Goal: Information Seeking & Learning: Learn about a topic

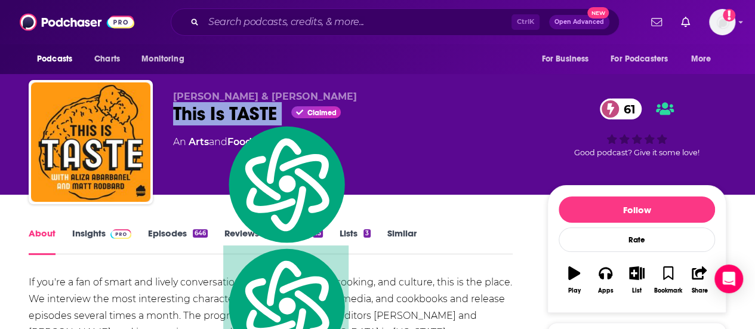
click at [457, 118] on div "This Is TASTE Claimed 61" at bounding box center [350, 113] width 355 height 23
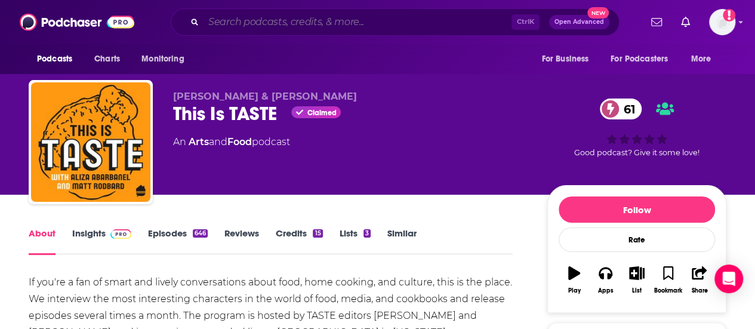
click at [295, 15] on input "Search podcasts, credits, & more..." at bounding box center [358, 22] width 308 height 19
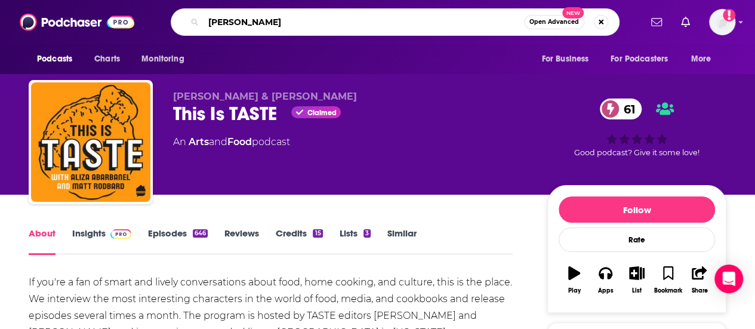
type input "[PERSON_NAME]"
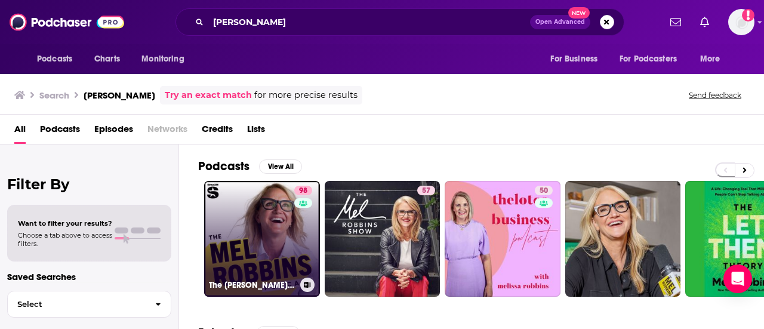
click at [229, 236] on link "98 The [PERSON_NAME] Podcast" at bounding box center [262, 239] width 116 height 116
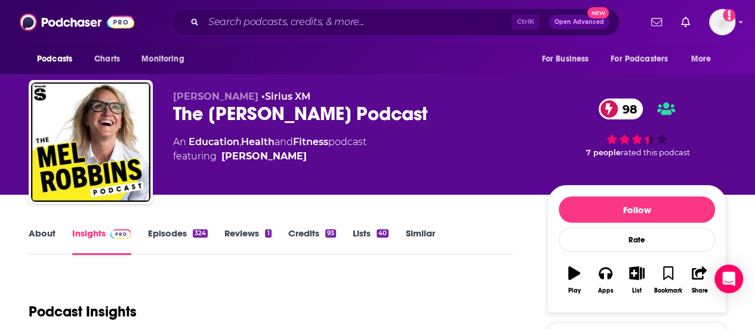
click at [288, 112] on div "The [PERSON_NAME] Podcast 98" at bounding box center [350, 113] width 355 height 23
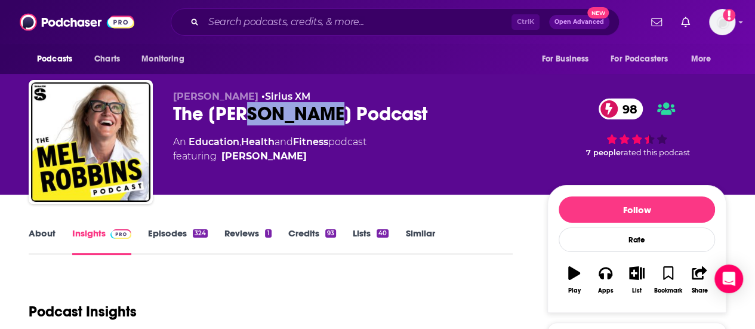
click at [288, 112] on div "The [PERSON_NAME] Podcast 98" at bounding box center [350, 113] width 355 height 23
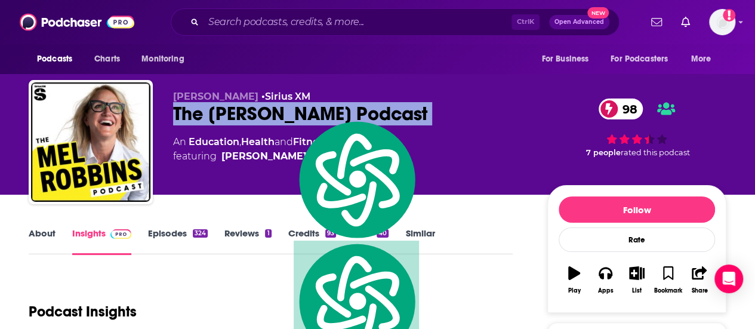
copy div "The [PERSON_NAME] Podcast 98"
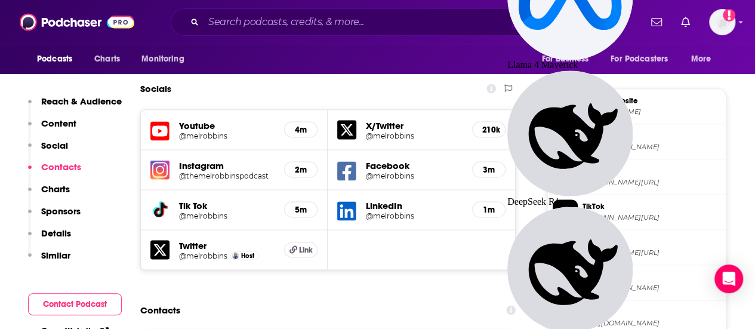
scroll to position [1134, 0]
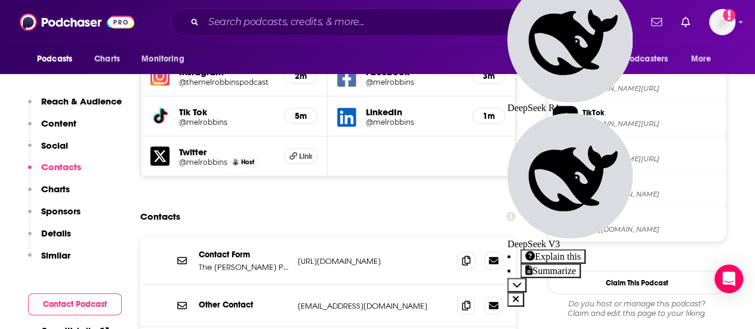
click at [582, 189] on span "YouTube" at bounding box center [651, 183] width 138 height 11
click at [649, 234] on span "[URL][DOMAIN_NAME]" at bounding box center [651, 229] width 138 height 9
